Goal: Find specific page/section

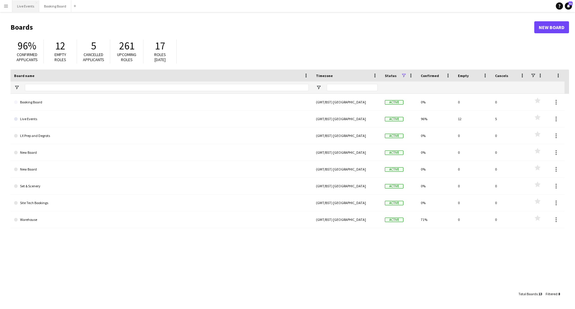
click at [22, 5] on button "Live Events Close" at bounding box center [25, 6] width 27 height 12
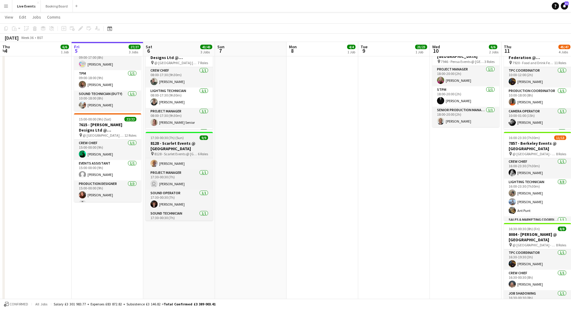
scroll to position [86, 0]
